Goal: Task Accomplishment & Management: Use online tool/utility

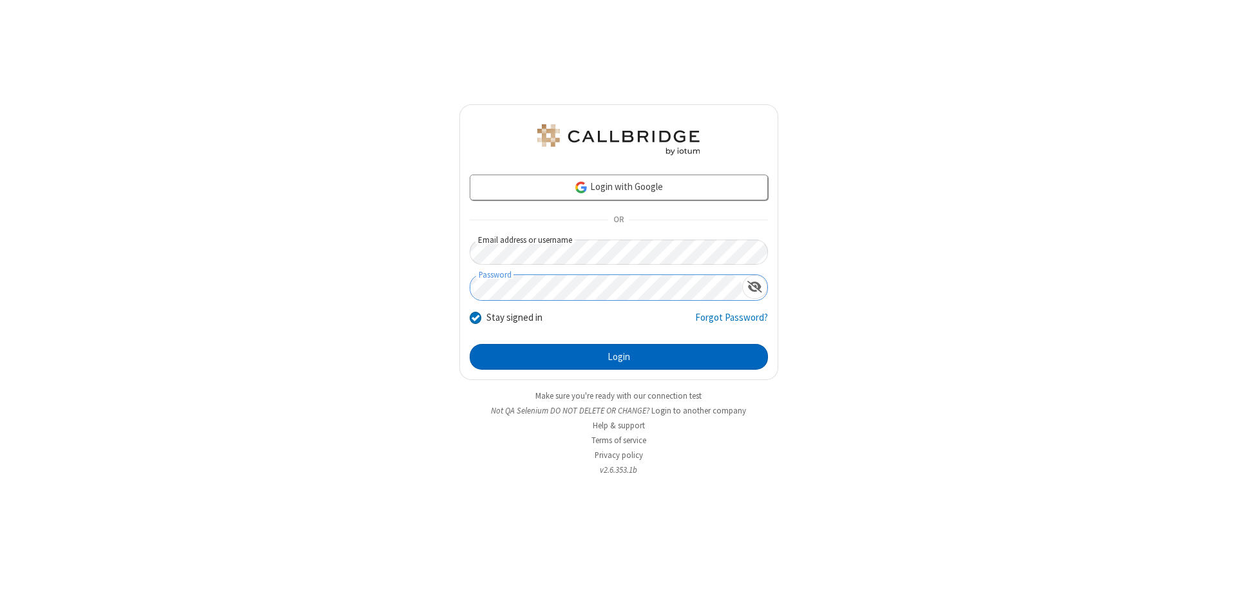
click at [618, 357] on button "Login" at bounding box center [619, 357] width 298 height 26
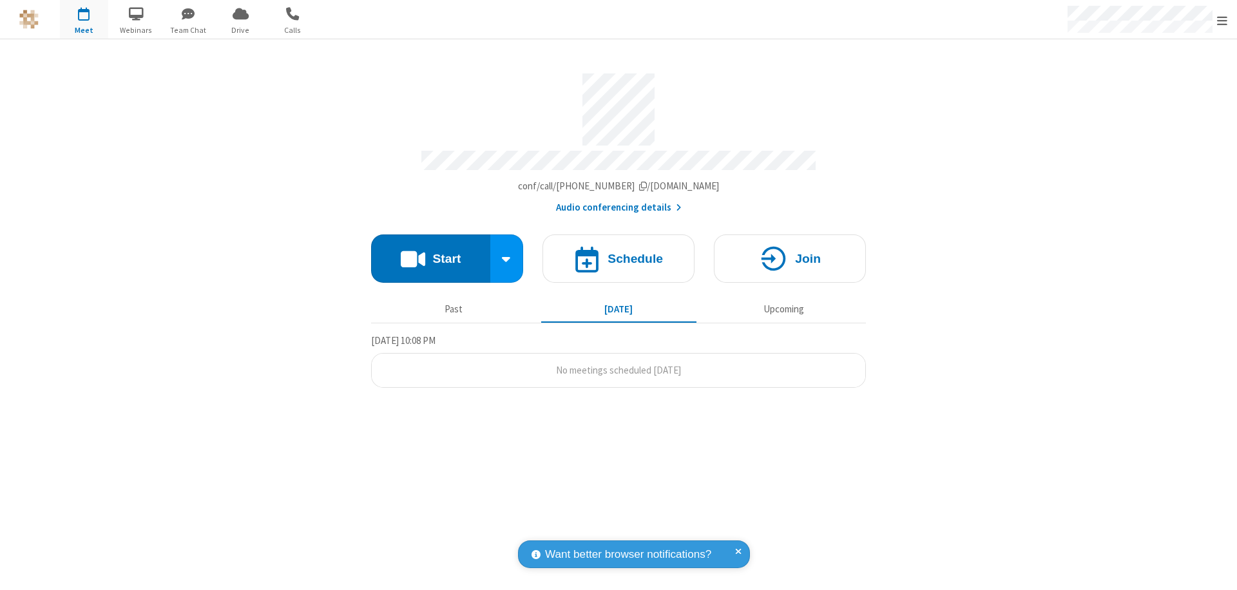
click at [430, 253] on button "Start" at bounding box center [430, 258] width 119 height 48
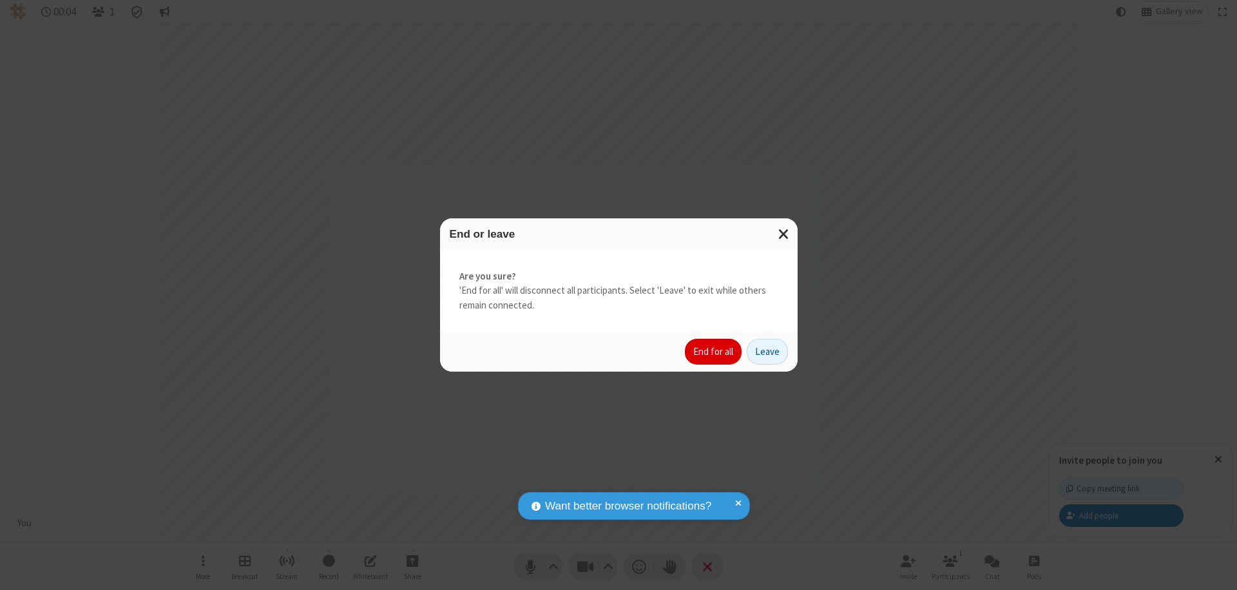
click at [714, 352] on button "End for all" at bounding box center [713, 352] width 57 height 26
